Goal: Task Accomplishment & Management: Complete application form

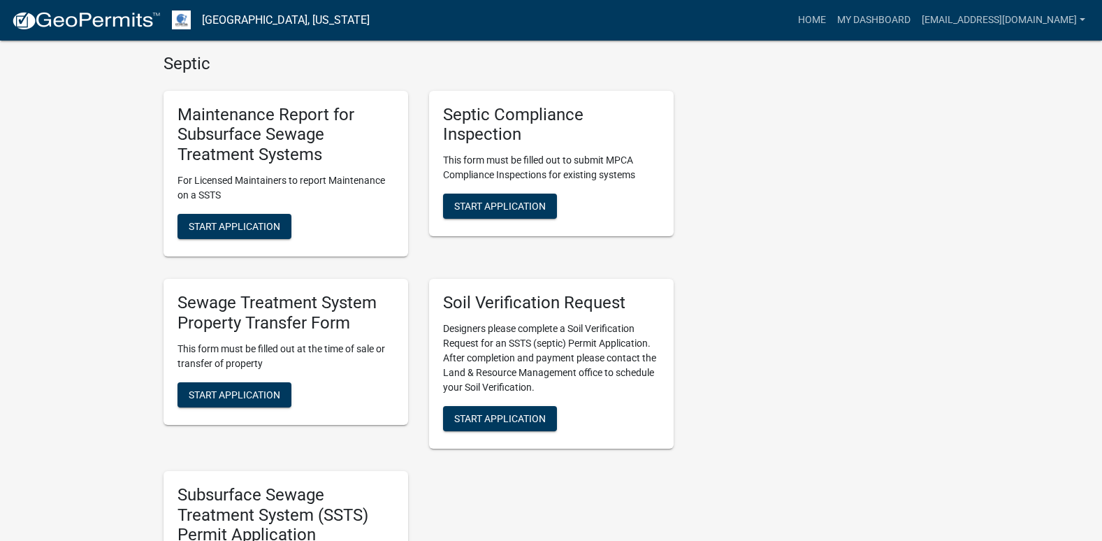
scroll to position [629, 0]
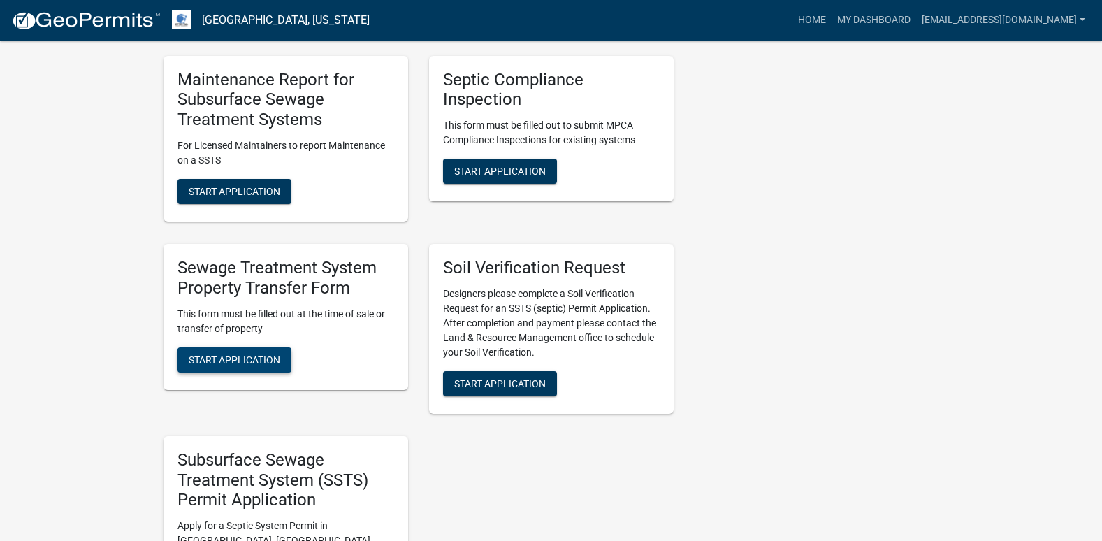
click at [230, 357] on span "Start Application" at bounding box center [235, 359] width 92 height 11
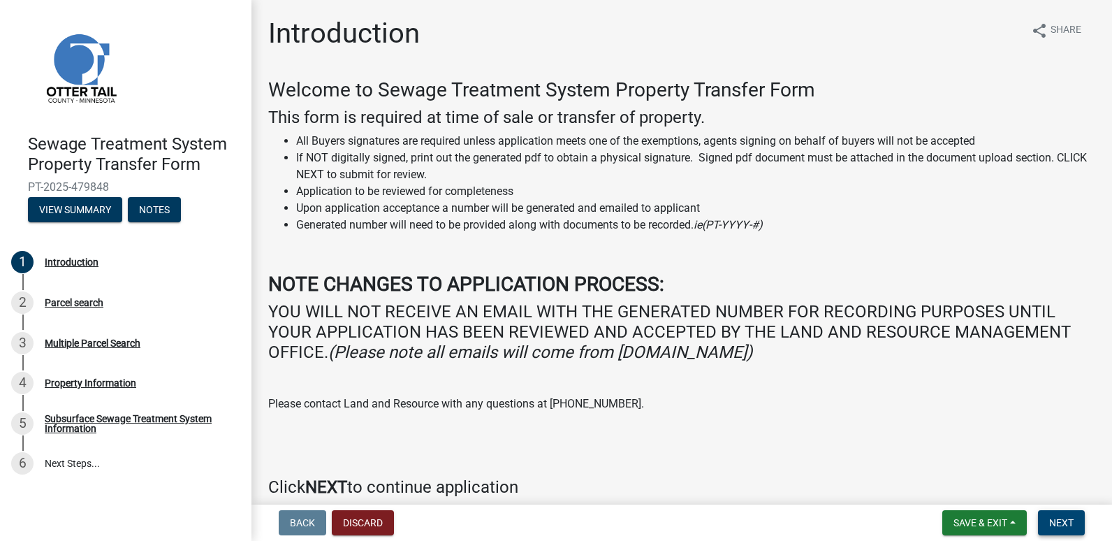
click at [1060, 521] on span "Next" at bounding box center [1061, 522] width 24 height 11
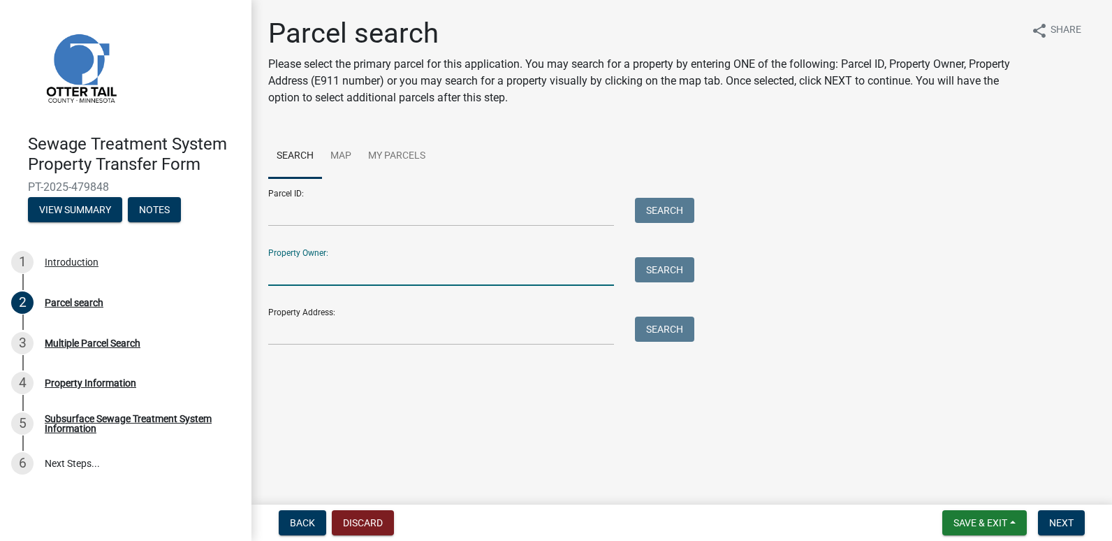
click at [279, 273] on input "Property Owner:" at bounding box center [441, 271] width 346 height 29
type input "[PERSON_NAME]"
click at [670, 273] on button "Search" at bounding box center [664, 269] width 59 height 25
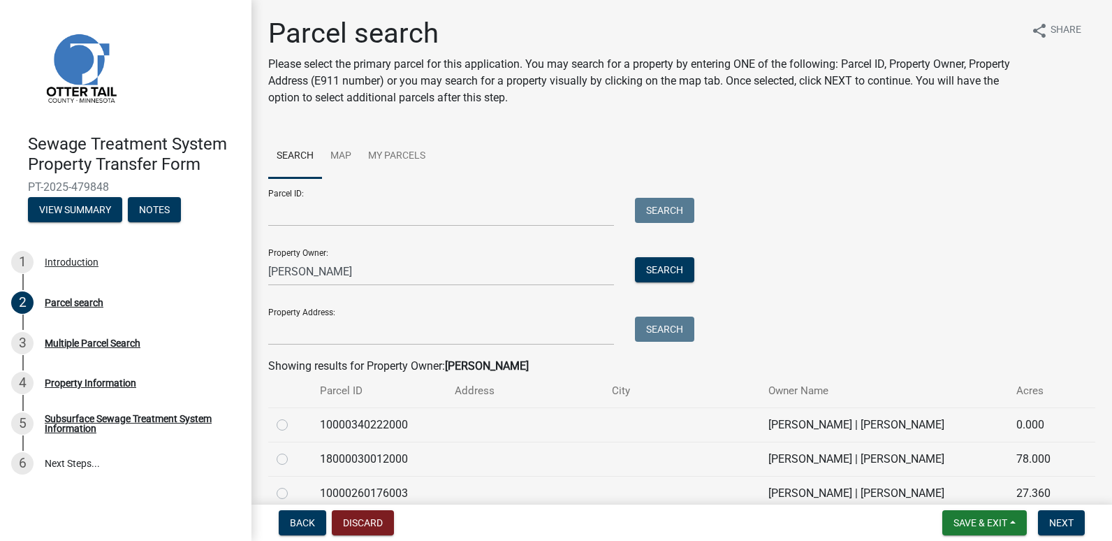
click at [293, 416] on label at bounding box center [293, 416] width 0 height 0
click at [293, 424] on input "radio" at bounding box center [297, 420] width 9 height 9
radio input "true"
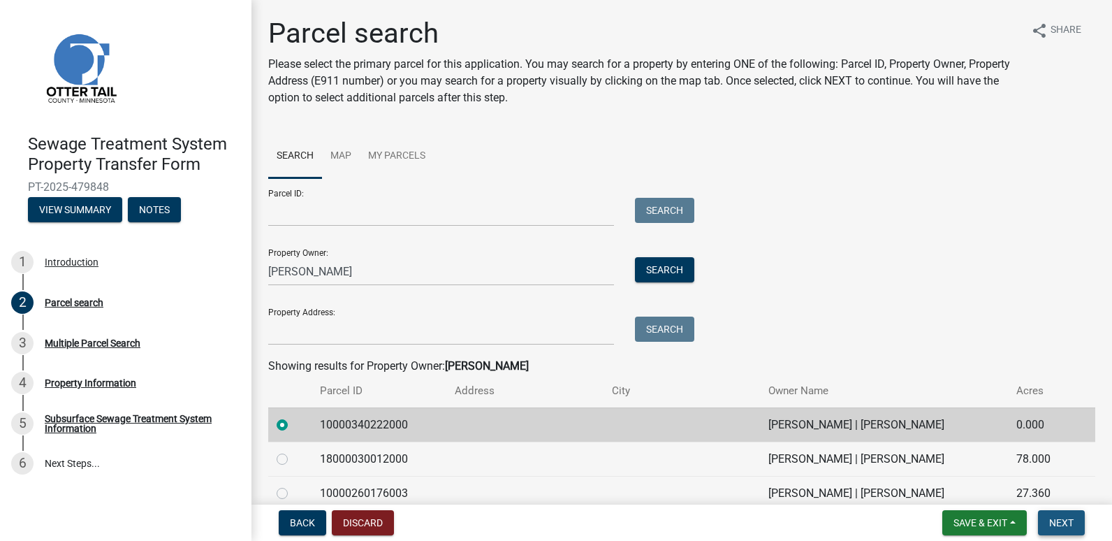
click at [1062, 518] on span "Next" at bounding box center [1061, 522] width 24 height 11
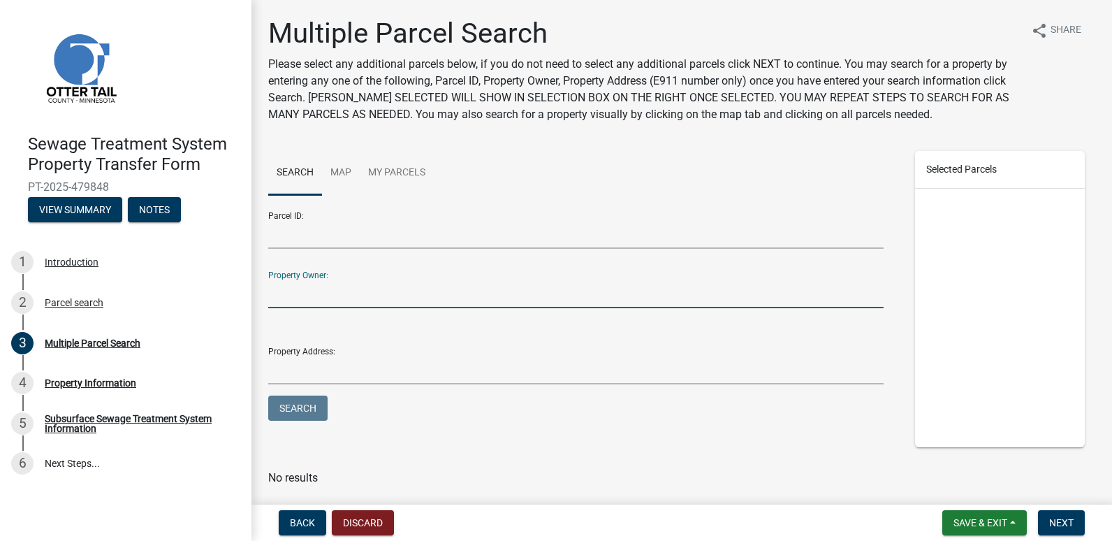
click at [300, 282] on input "Property Owner:" at bounding box center [576, 293] width 616 height 29
type input "[PERSON_NAME]"
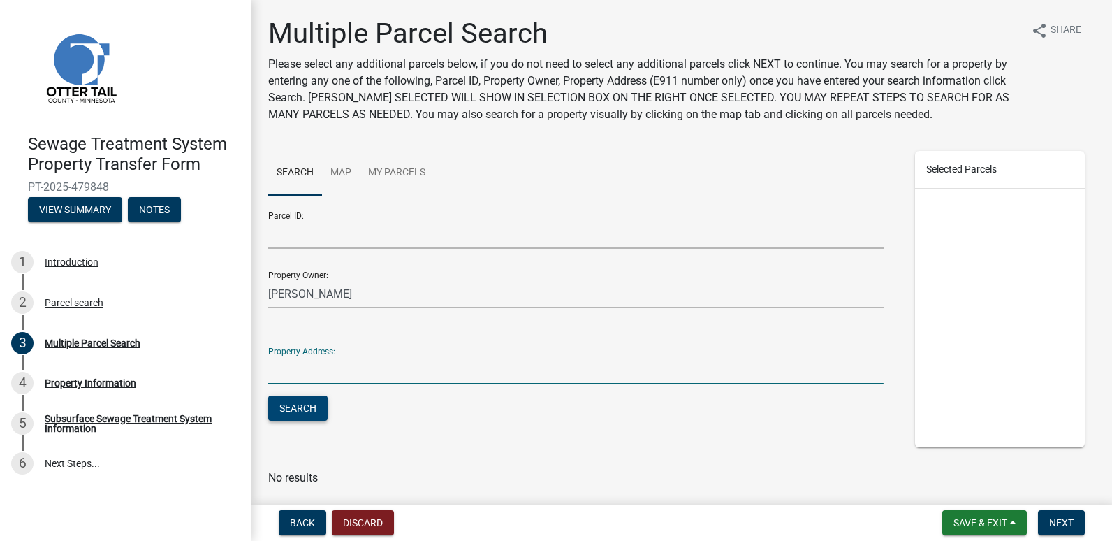
click at [295, 405] on button "Search" at bounding box center [297, 407] width 59 height 25
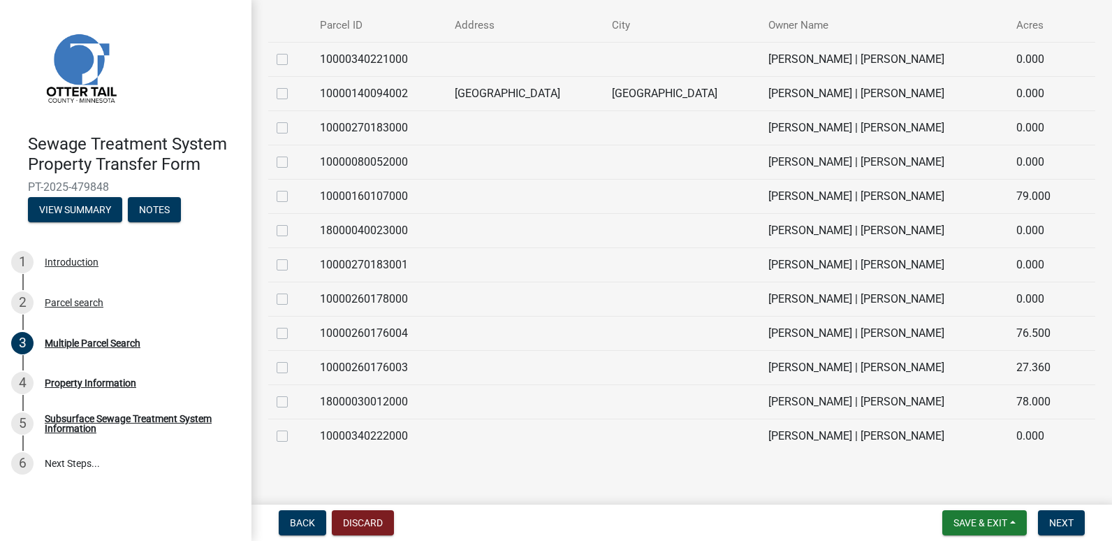
scroll to position [480, 0]
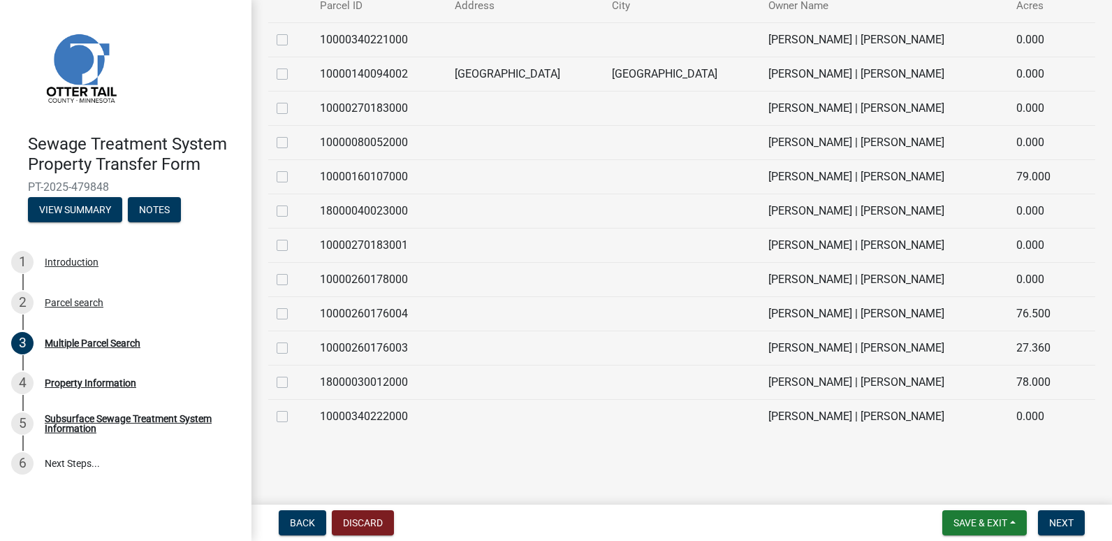
click at [293, 374] on label at bounding box center [293, 374] width 0 height 0
click at [293, 382] on input "checkbox" at bounding box center [297, 378] width 9 height 9
checkbox input "true"
click at [289, 347] on div at bounding box center [290, 348] width 27 height 17
click at [293, 340] on label at bounding box center [293, 340] width 0 height 0
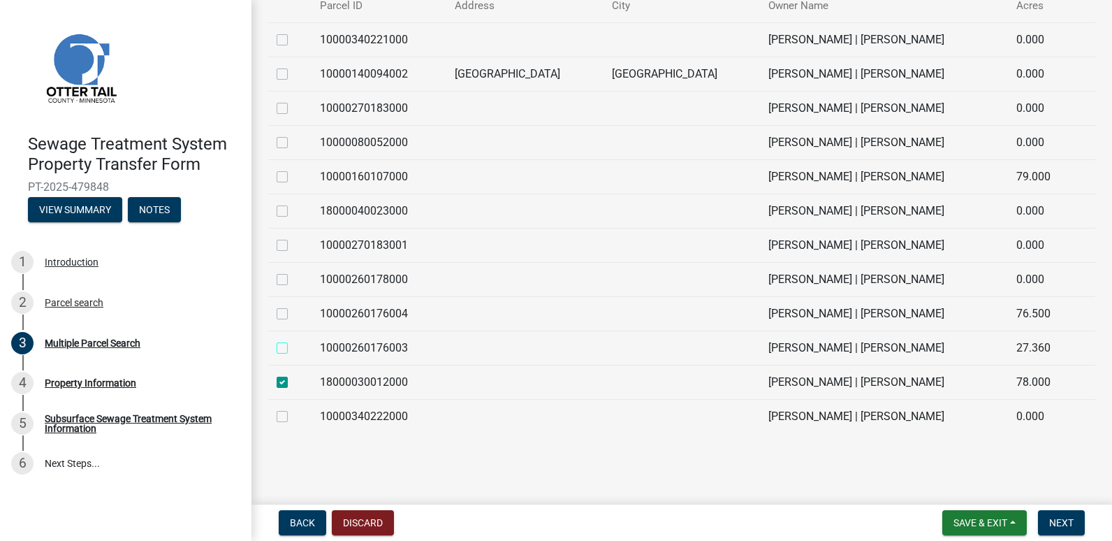
click at [293, 347] on input "checkbox" at bounding box center [297, 344] width 9 height 9
checkbox input "true"
click at [293, 305] on label at bounding box center [293, 305] width 0 height 0
click at [293, 311] on input "checkbox" at bounding box center [297, 309] width 9 height 9
checkbox input "true"
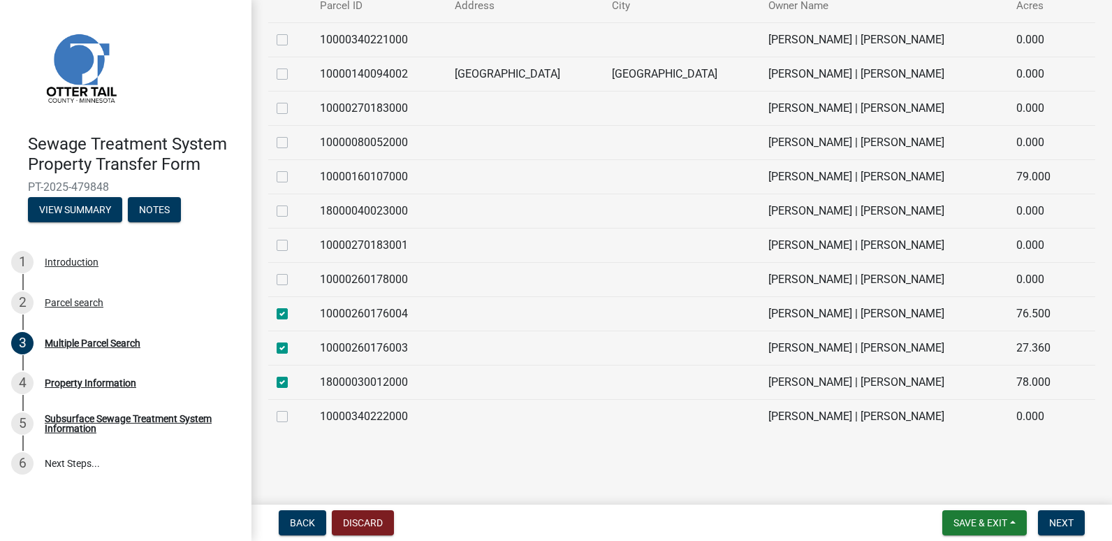
click at [293, 271] on label at bounding box center [293, 271] width 0 height 0
click at [293, 279] on input "checkbox" at bounding box center [297, 275] width 9 height 9
checkbox input "true"
click at [279, 239] on div at bounding box center [290, 245] width 27 height 17
click at [293, 237] on label at bounding box center [293, 237] width 0 height 0
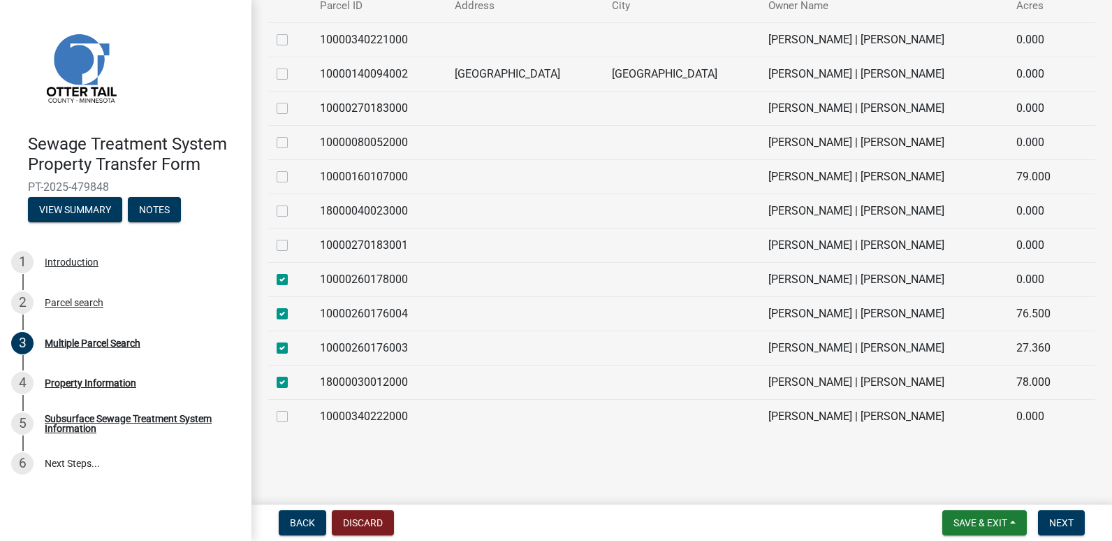
click at [293, 245] on input "checkbox" at bounding box center [297, 241] width 9 height 9
checkbox input "true"
drag, startPoint x: 284, startPoint y: 208, endPoint x: 291, endPoint y: 184, distance: 25.4
click at [293, 203] on label at bounding box center [293, 203] width 0 height 0
click at [293, 208] on input "checkbox" at bounding box center [297, 207] width 9 height 9
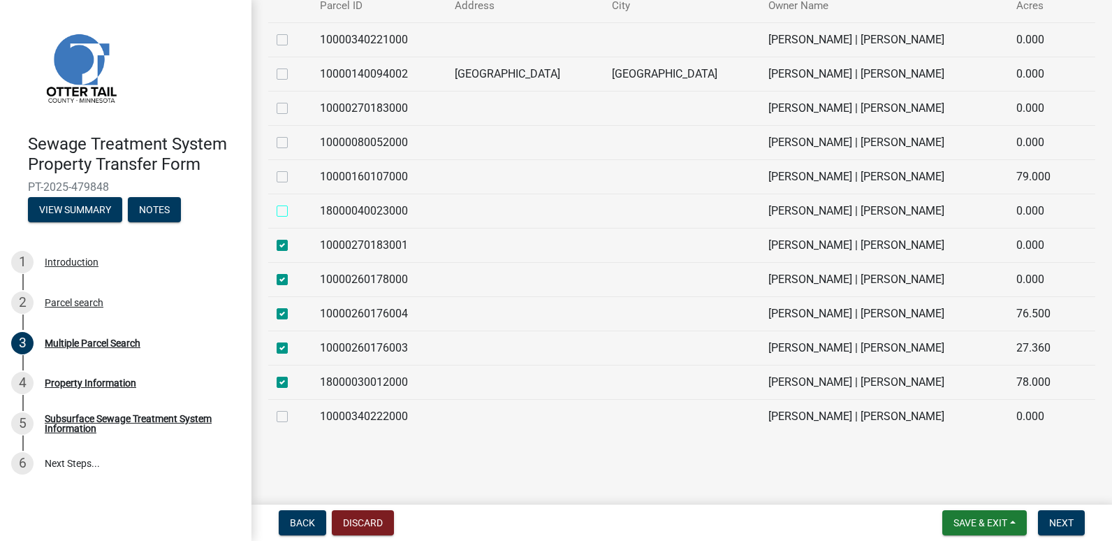
checkbox input "true"
drag, startPoint x: 284, startPoint y: 175, endPoint x: 290, endPoint y: 158, distance: 17.9
click at [293, 168] on label at bounding box center [293, 168] width 0 height 0
click at [293, 170] on input "checkbox" at bounding box center [297, 172] width 9 height 9
checkbox input "true"
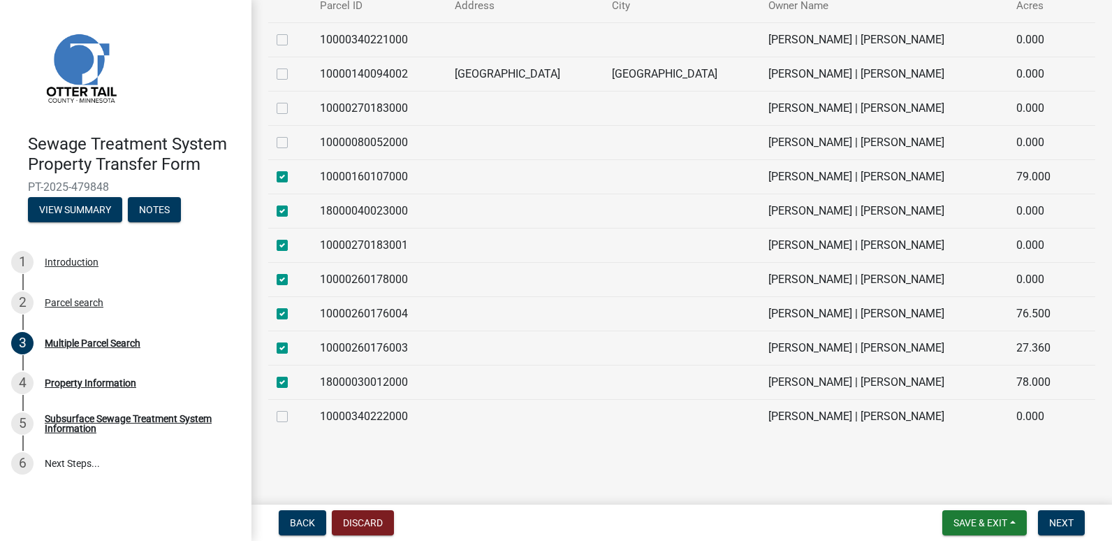
click at [293, 134] on label at bounding box center [293, 134] width 0 height 0
click at [293, 142] on input "checkbox" at bounding box center [297, 138] width 9 height 9
checkbox input "true"
drag, startPoint x: 280, startPoint y: 109, endPoint x: 300, endPoint y: 79, distance: 36.2
click at [293, 100] on label at bounding box center [293, 100] width 0 height 0
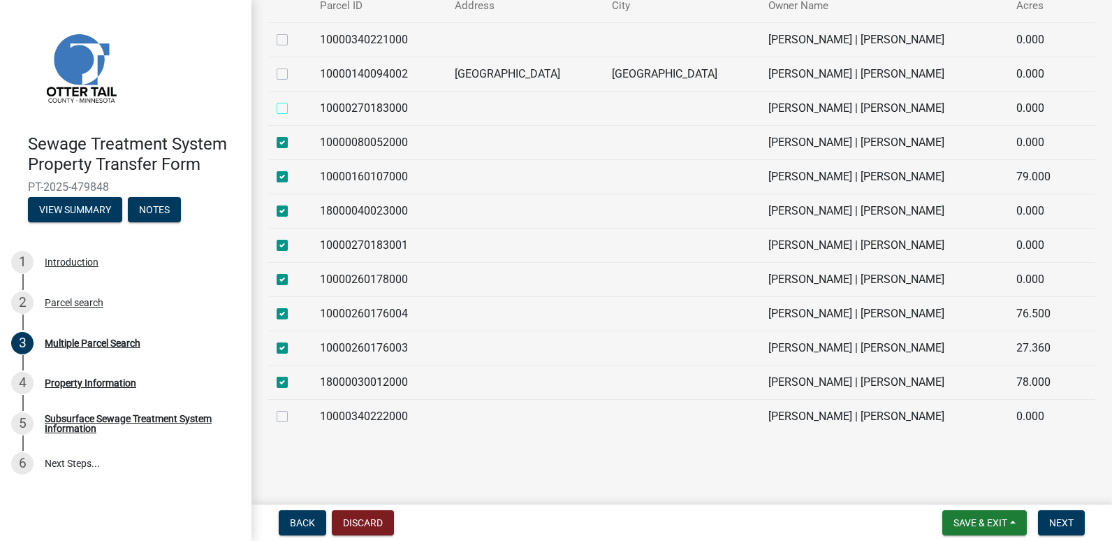
click at [293, 106] on input "checkbox" at bounding box center [297, 104] width 9 height 9
checkbox input "true"
click at [293, 66] on label at bounding box center [293, 66] width 0 height 0
click at [293, 73] on input "checkbox" at bounding box center [297, 70] width 9 height 9
checkbox input "true"
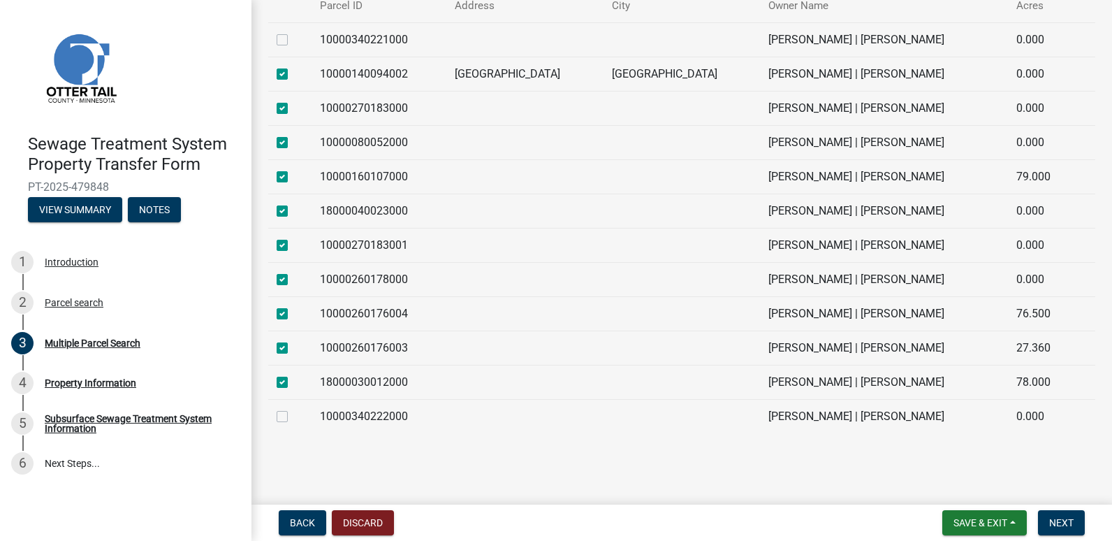
click at [293, 31] on label at bounding box center [293, 31] width 0 height 0
click at [293, 37] on input "checkbox" at bounding box center [297, 35] width 9 height 9
checkbox input "true"
click at [1062, 517] on span "Next" at bounding box center [1061, 522] width 24 height 11
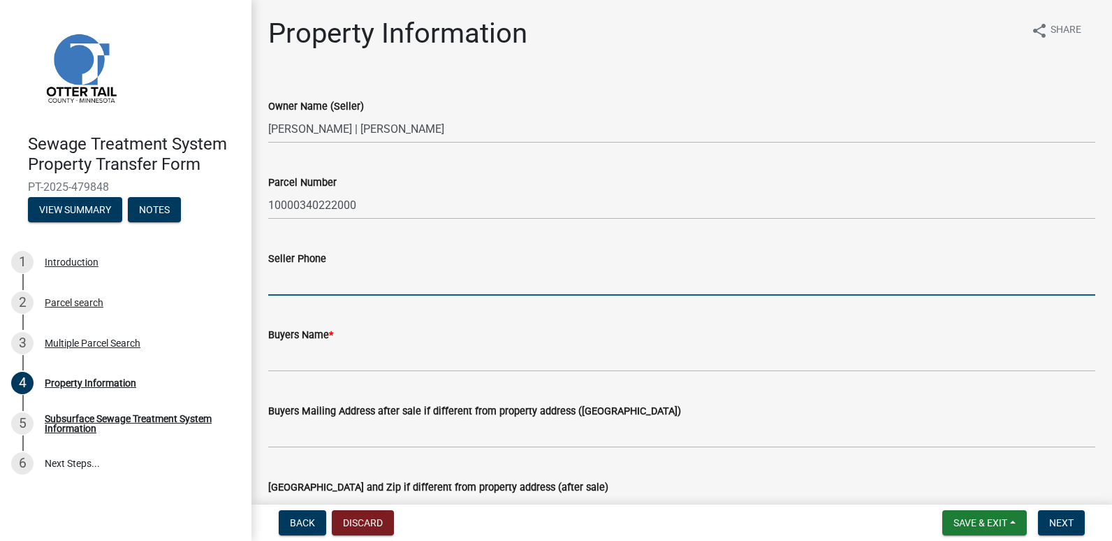
click at [293, 282] on input "Seller Phone" at bounding box center [681, 281] width 827 height 29
click at [298, 284] on input "Seller Phone" at bounding box center [681, 281] width 827 height 29
type input "[PHONE_NUMBER]"
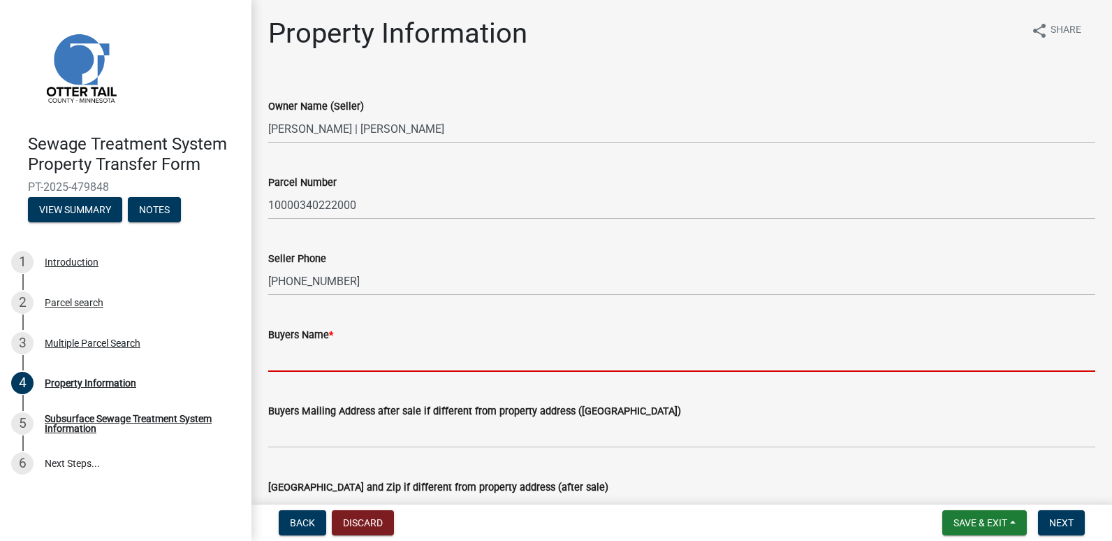
click at [323, 361] on input "Buyers Name *" at bounding box center [681, 357] width 827 height 29
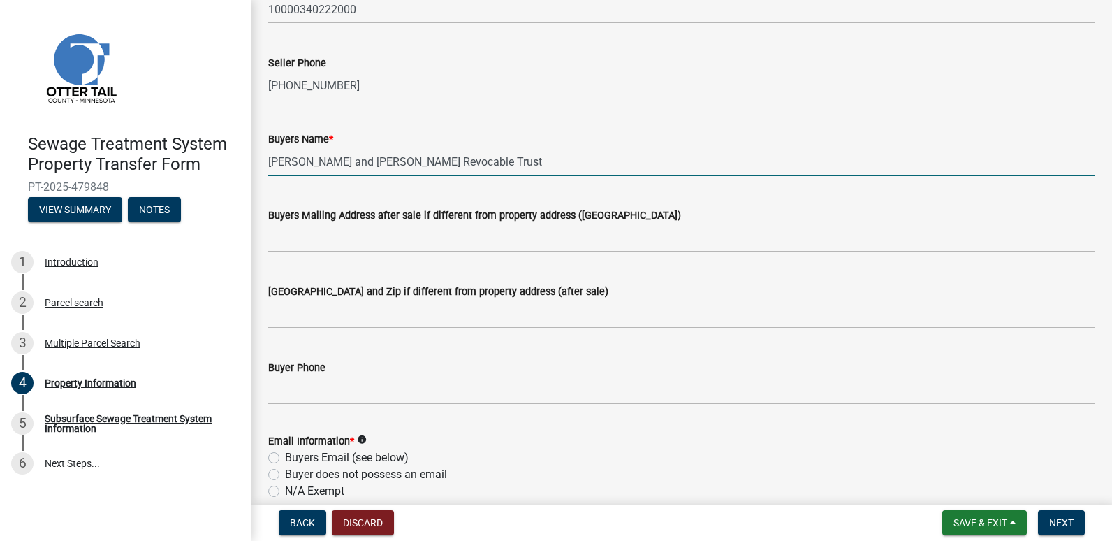
scroll to position [210, 0]
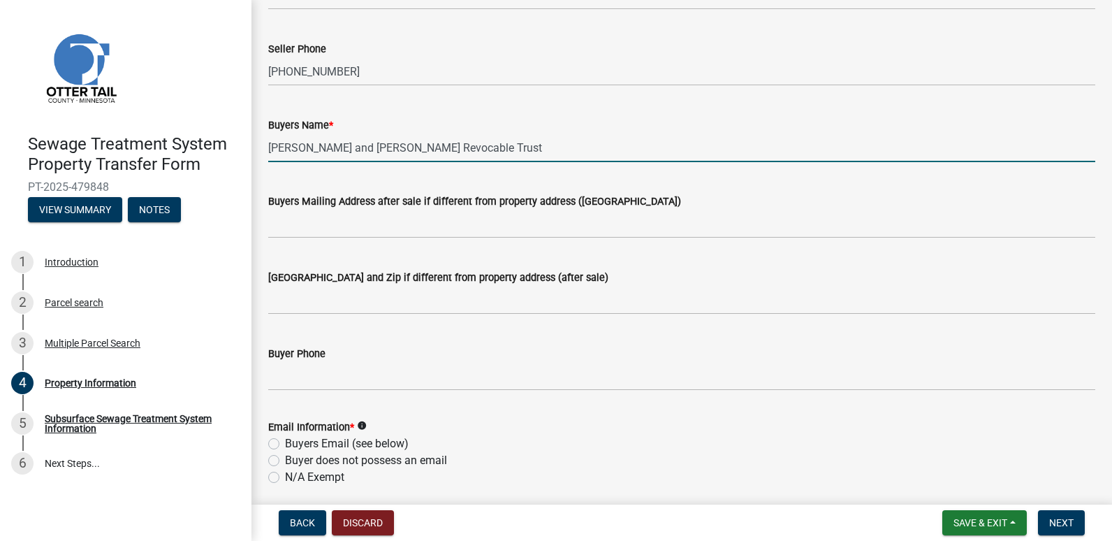
type input "[PERSON_NAME] and [PERSON_NAME] Revocable Trust"
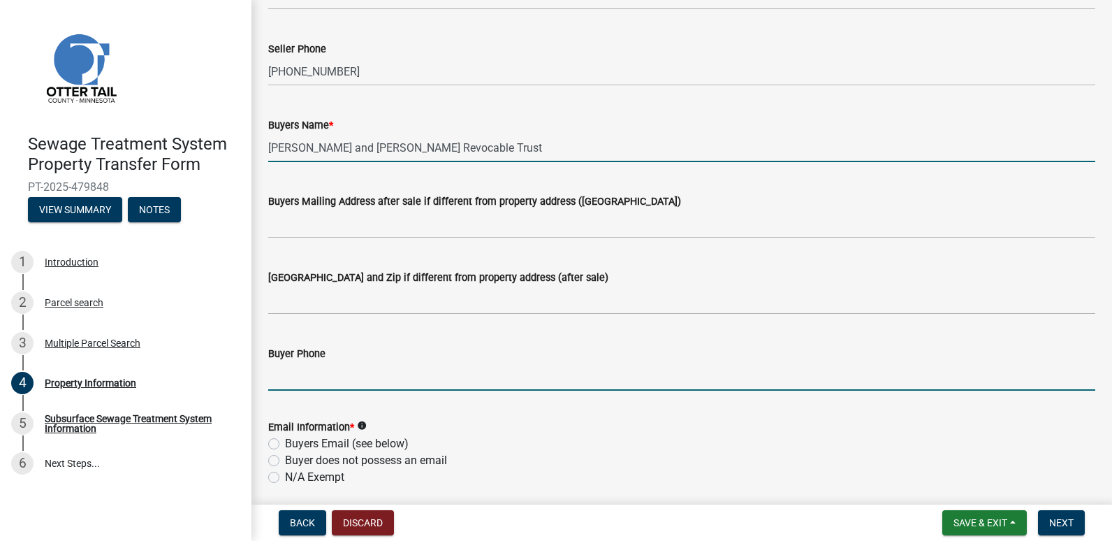
drag, startPoint x: 305, startPoint y: 379, endPoint x: 304, endPoint y: 397, distance: 18.2
click at [305, 386] on input "Buyer Phone" at bounding box center [681, 376] width 827 height 29
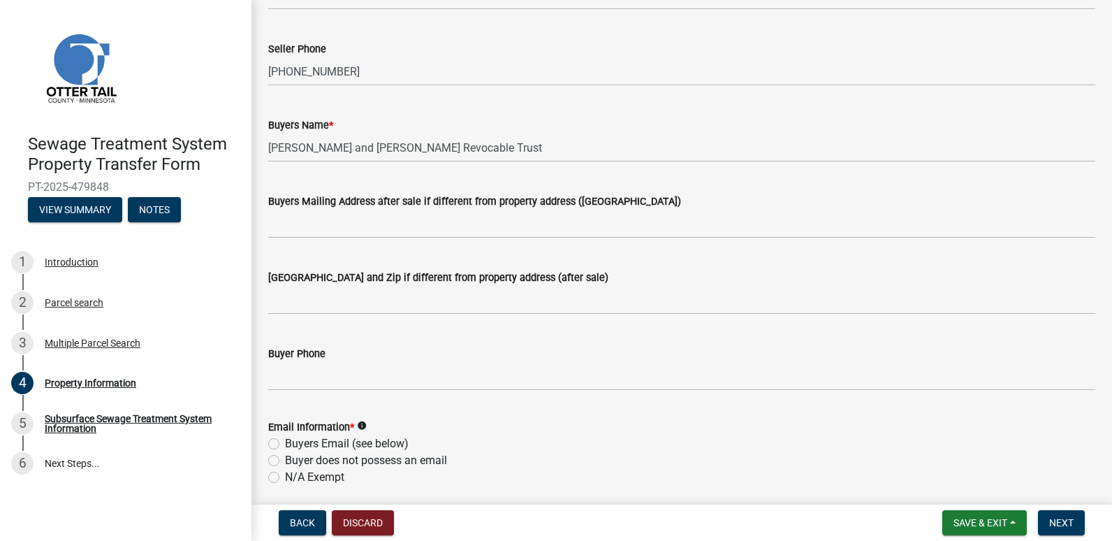
click at [285, 476] on label "N/A Exempt" at bounding box center [314, 477] width 59 height 17
click at [285, 476] on input "N/A Exempt" at bounding box center [289, 473] width 9 height 9
radio input "true"
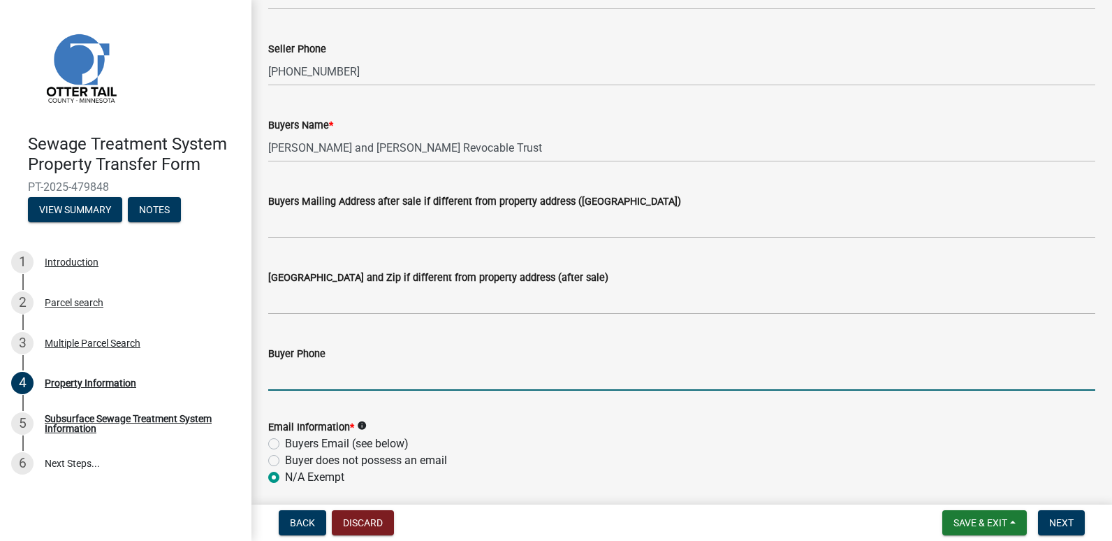
click at [279, 384] on input "Buyer Phone" at bounding box center [681, 376] width 827 height 29
type input "2182820433"
click at [664, 450] on div "Buyers Email (see below)" at bounding box center [681, 443] width 827 height 17
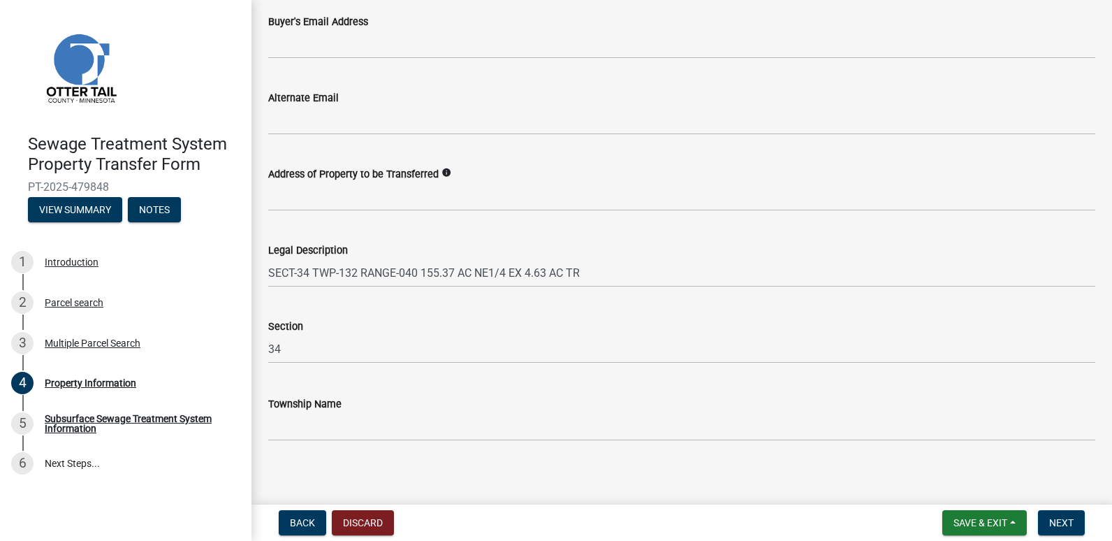
scroll to position [722, 0]
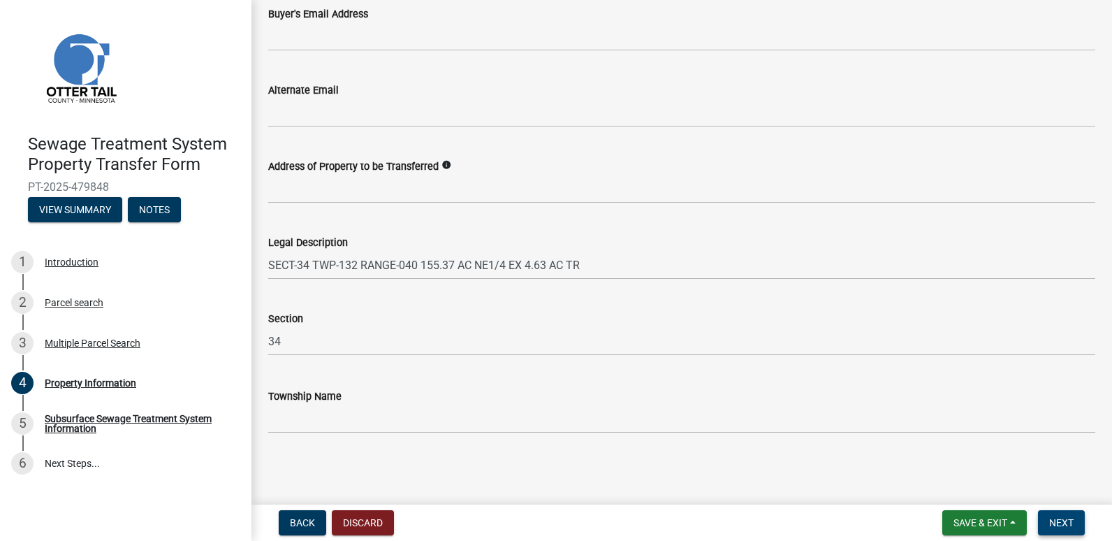
click at [1066, 520] on span "Next" at bounding box center [1061, 522] width 24 height 11
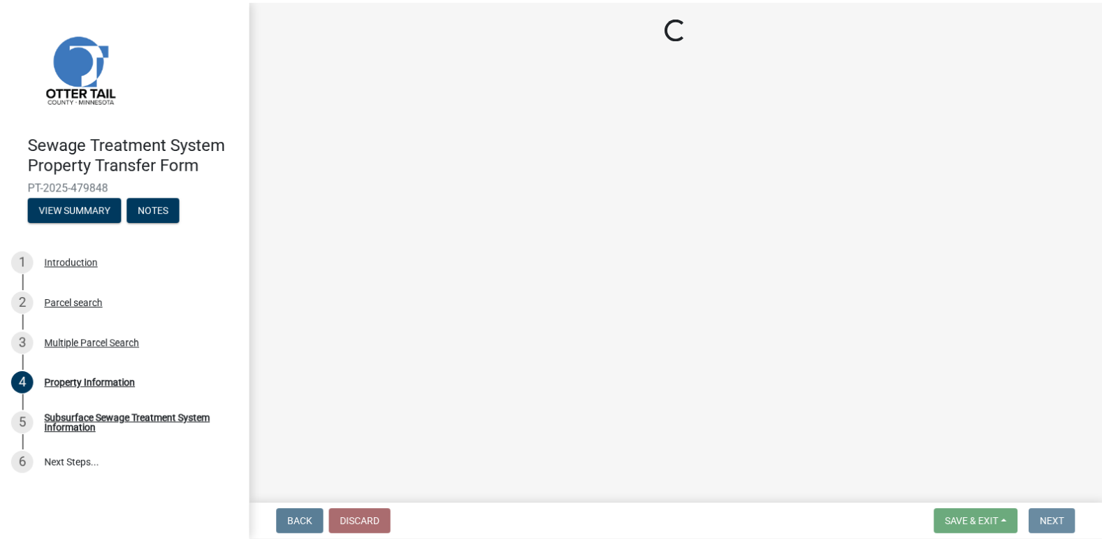
scroll to position [0, 0]
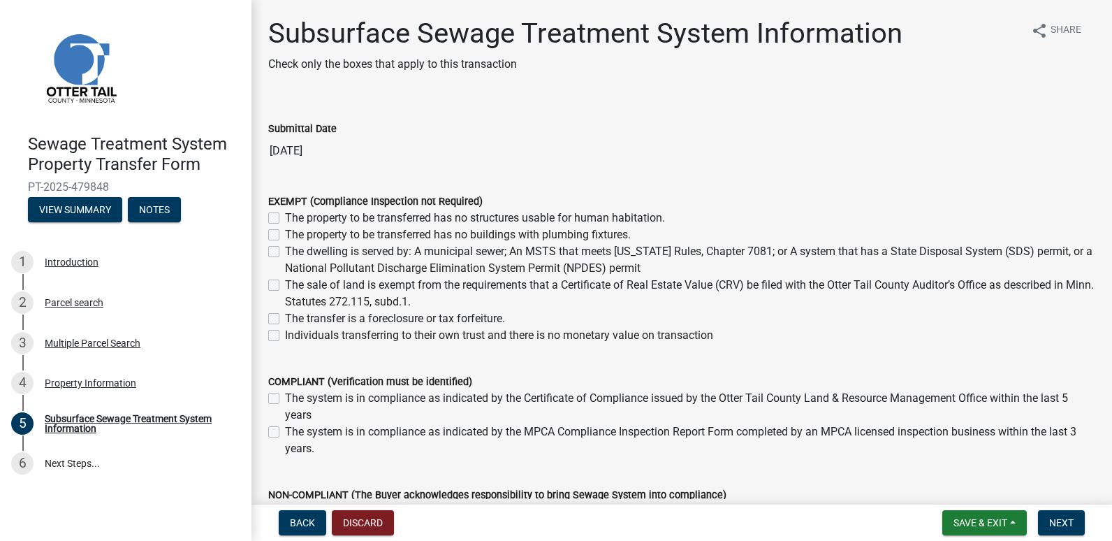
click at [281, 340] on div "Individuals transferring to their own trust and there is no monetary value on t…" at bounding box center [681, 335] width 827 height 17
drag, startPoint x: 273, startPoint y: 335, endPoint x: 303, endPoint y: 344, distance: 30.7
click at [285, 335] on label "Individuals transferring to their own trust and there is no monetary value on t…" at bounding box center [499, 335] width 428 height 17
click at [285, 335] on input "Individuals transferring to their own trust and there is no monetary value on t…" at bounding box center [289, 331] width 9 height 9
checkbox input "true"
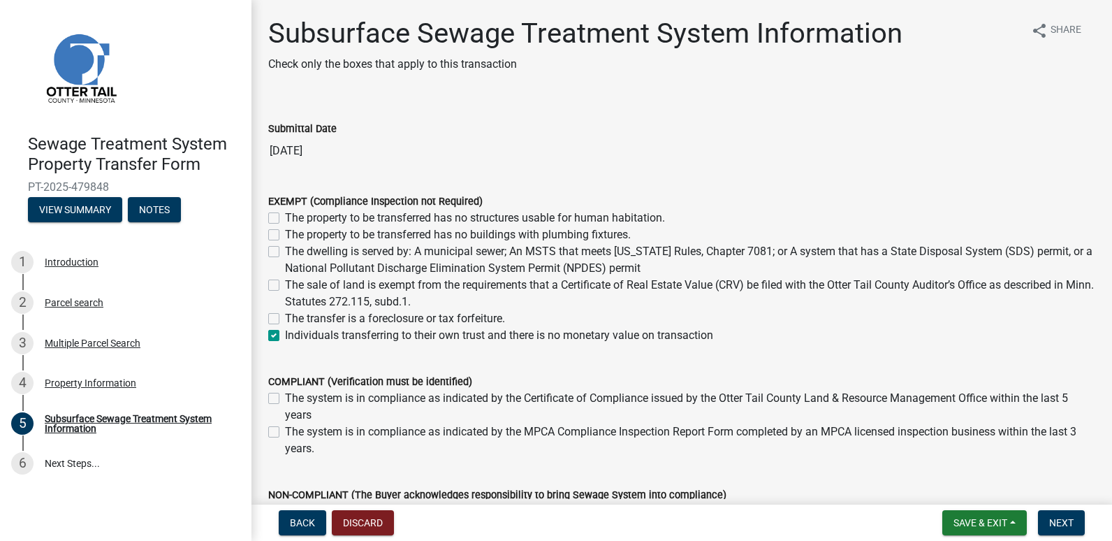
checkbox input "false"
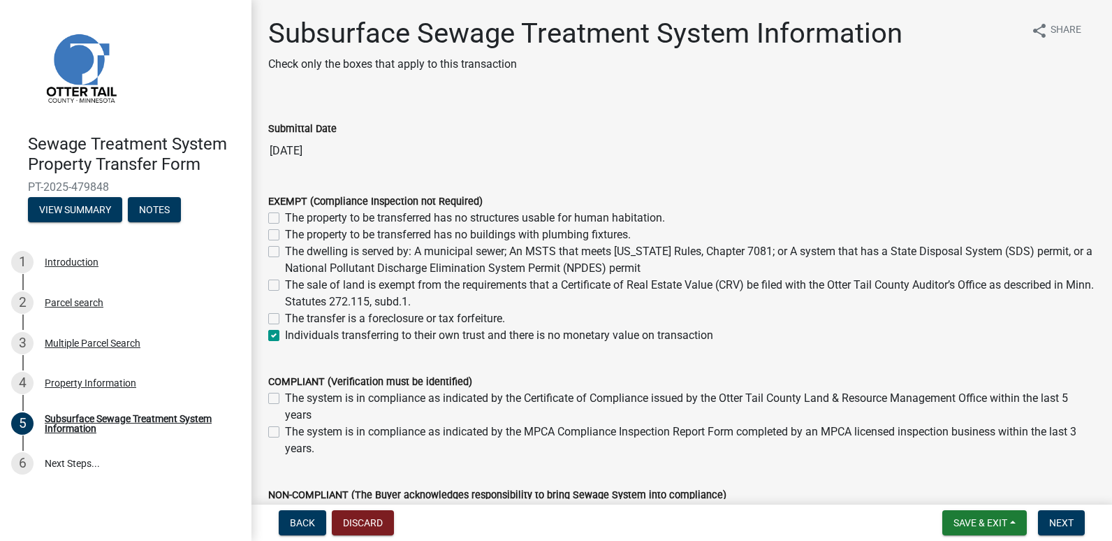
checkbox input "true"
click at [1070, 518] on span "Next" at bounding box center [1061, 522] width 24 height 11
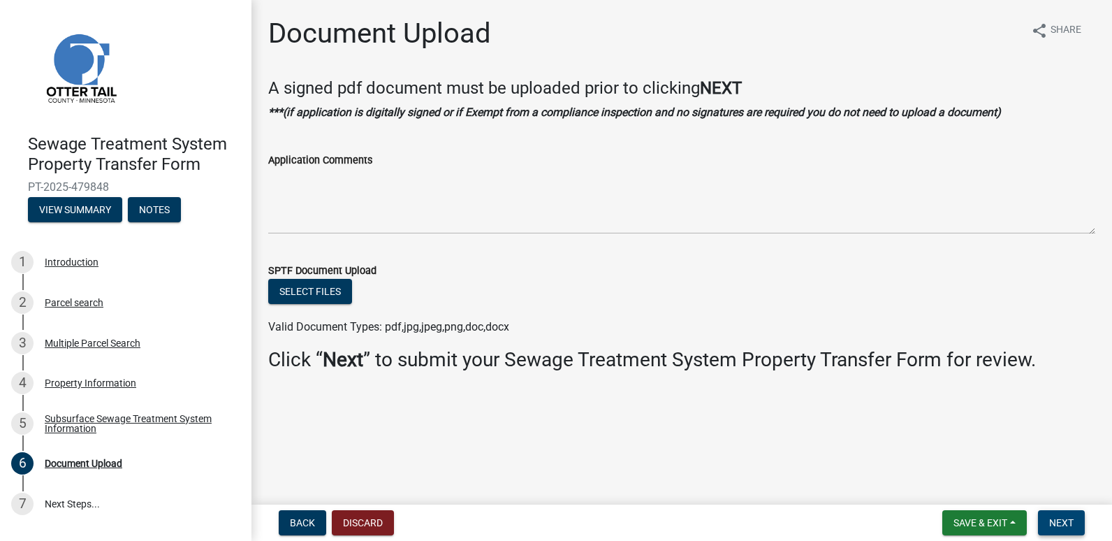
click at [1064, 521] on span "Next" at bounding box center [1061, 522] width 24 height 11
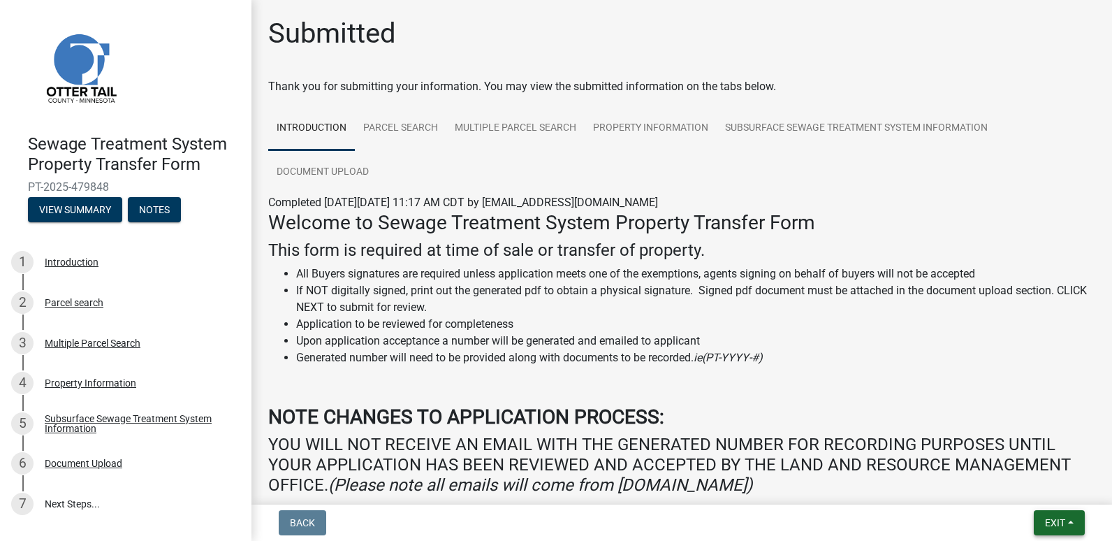
click at [1056, 517] on span "Exit" at bounding box center [1055, 522] width 20 height 11
click at [1033, 483] on button "Save & Exit" at bounding box center [1029, 486] width 112 height 34
